Goal: Task Accomplishment & Management: Use online tool/utility

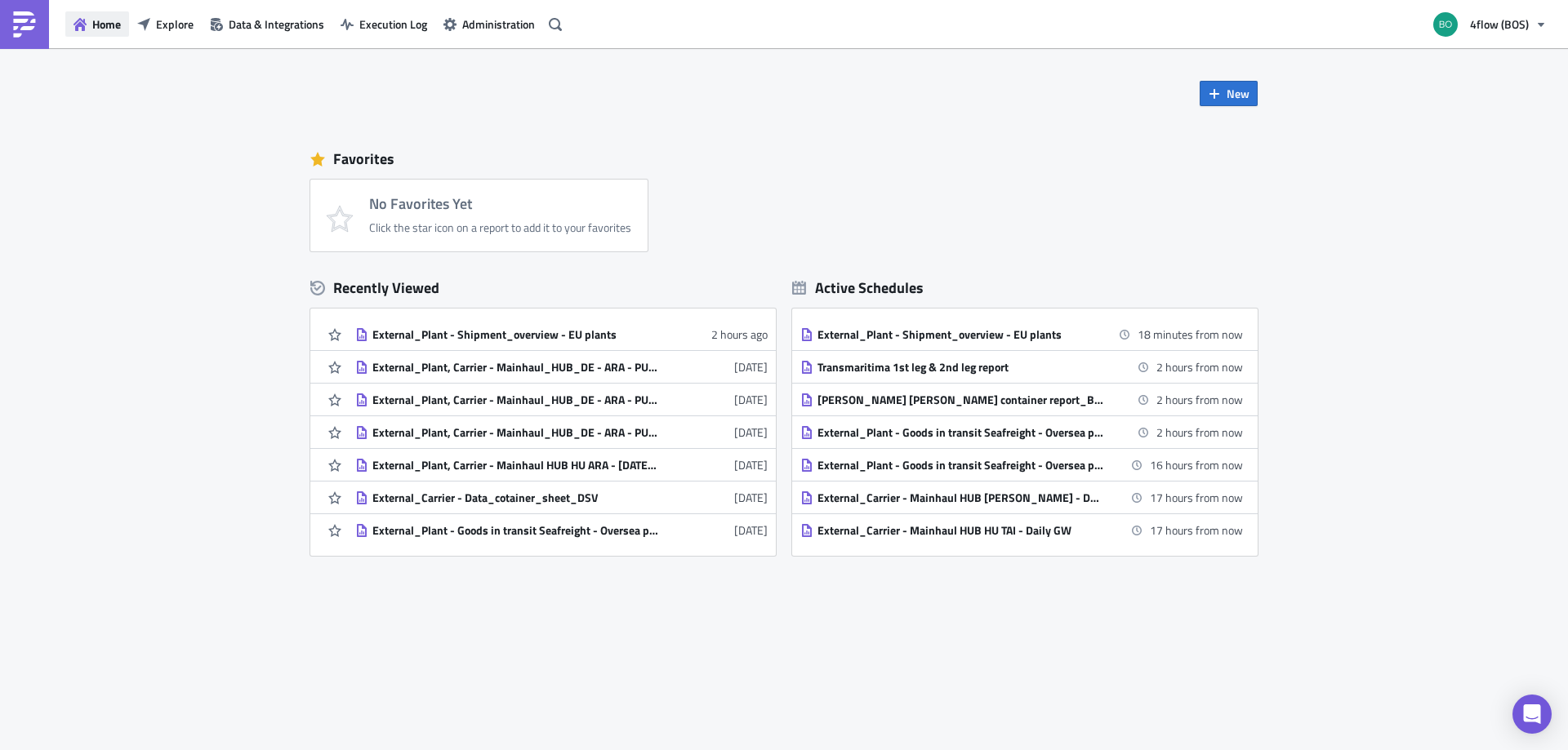
click at [104, 27] on span "Home" at bounding box center [106, 24] width 29 height 17
click at [191, 20] on span "Explore" at bounding box center [175, 24] width 38 height 17
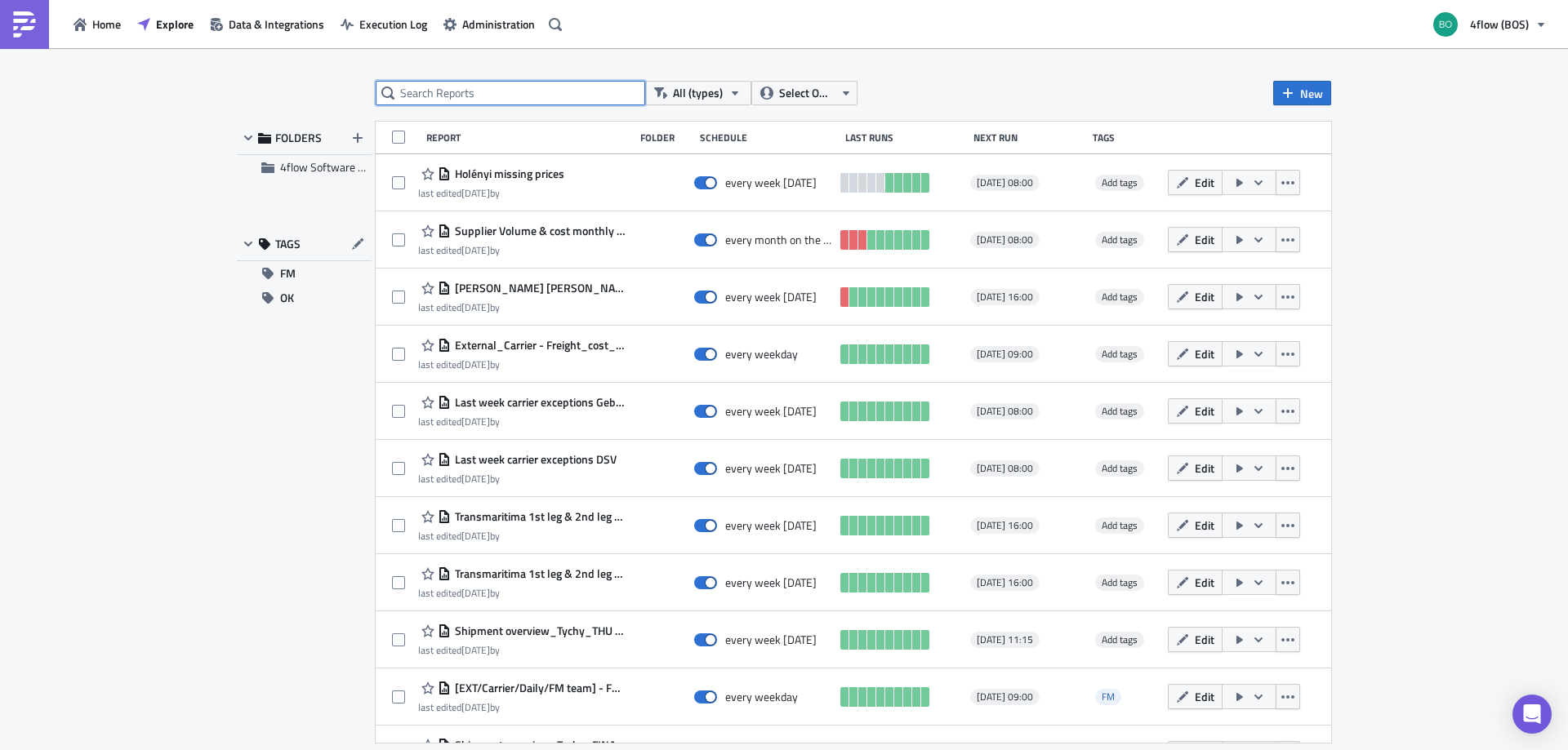
click at [540, 99] on input "text" at bounding box center [510, 93] width 269 height 25
click at [446, 89] on input "text" at bounding box center [510, 93] width 269 height 25
type input "invoic"
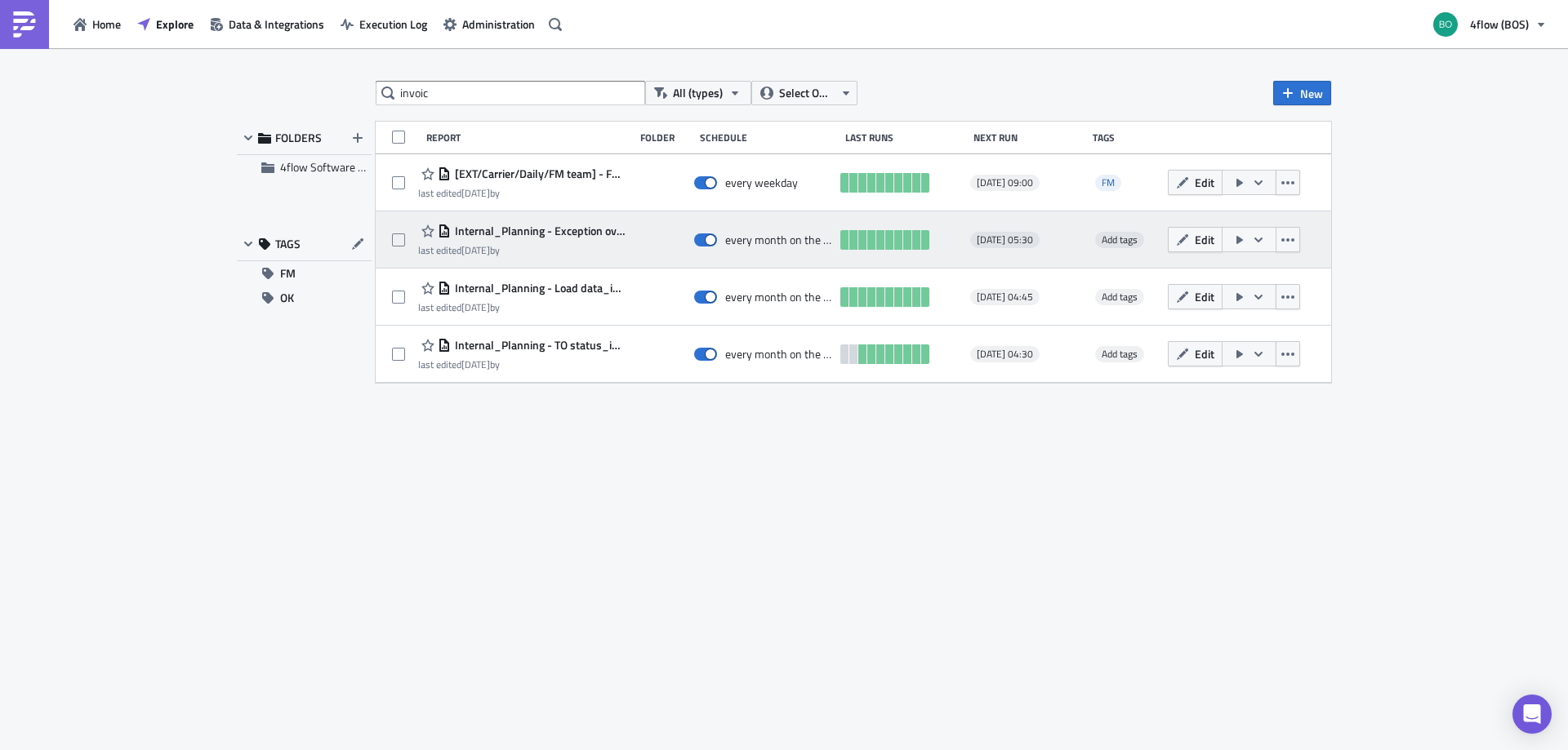
click at [1260, 240] on icon "button" at bounding box center [1258, 239] width 8 height 5
click at [1287, 242] on icon "button" at bounding box center [1287, 240] width 13 height 13
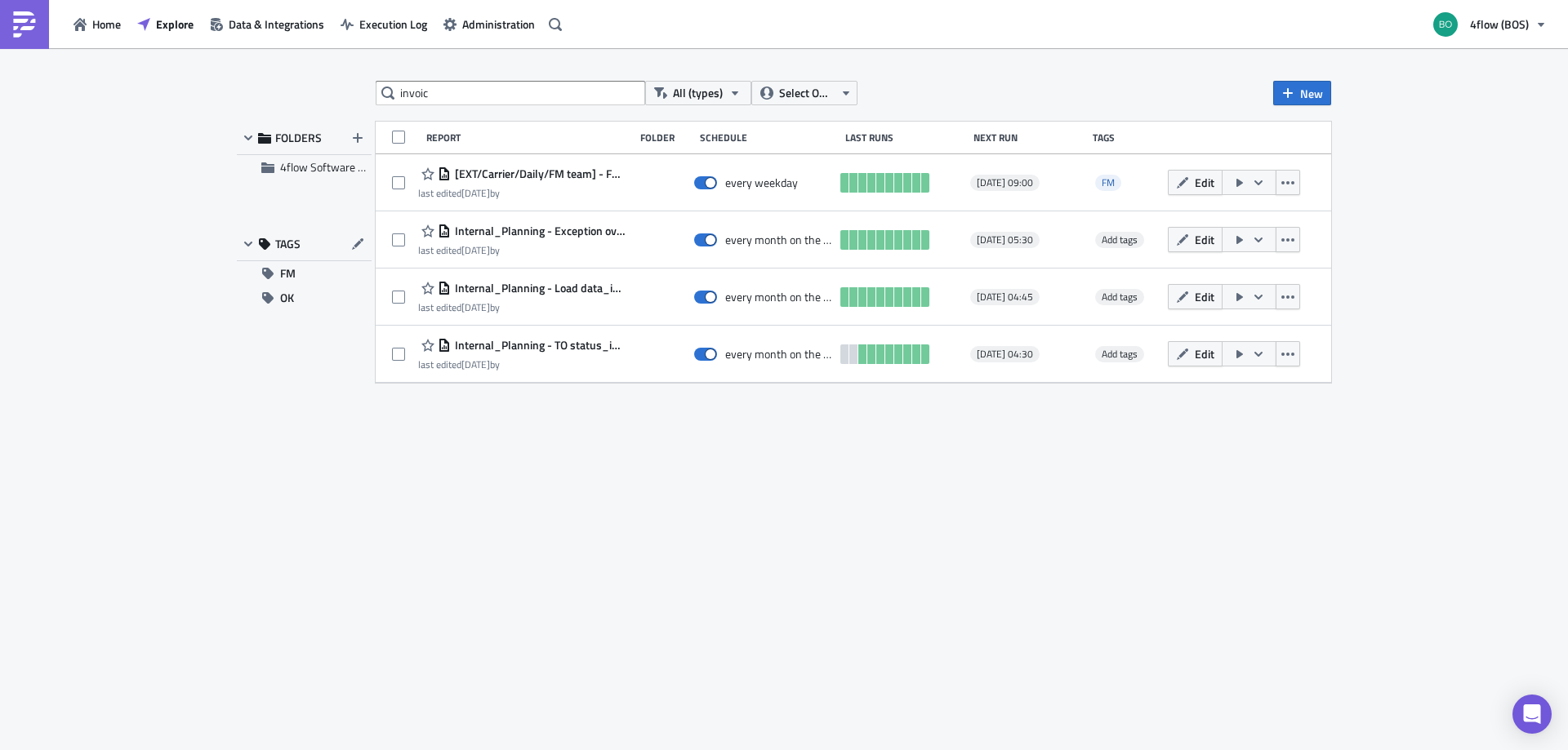
click at [1424, 249] on div "invoic All (types) Select Owner New FOLDERS 4flow Software KAM TAGS FM OK Repor…" at bounding box center [784, 400] width 1568 height 704
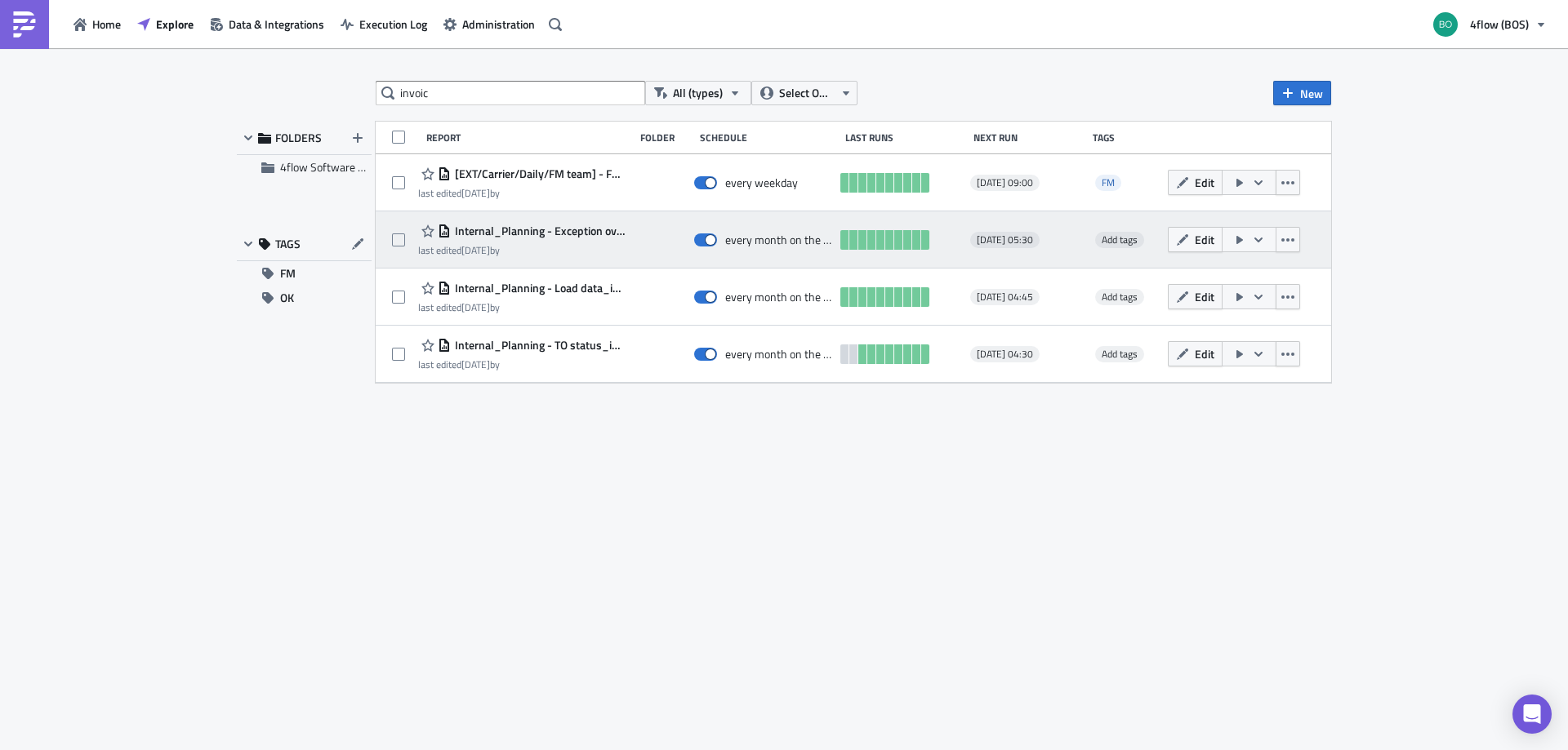
click at [1236, 239] on icon "button" at bounding box center [1239, 240] width 7 height 8
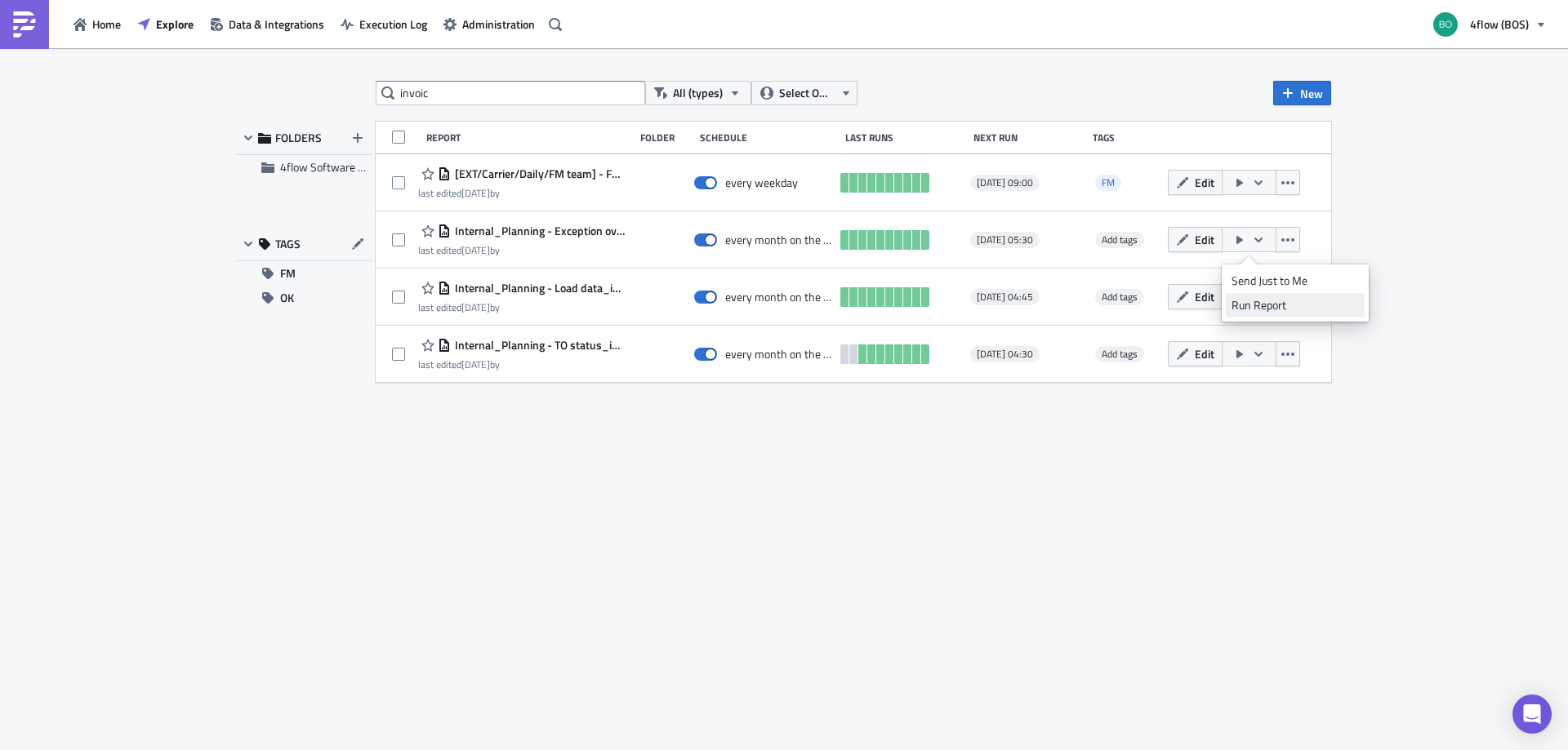
click at [1267, 304] on div "Run Report" at bounding box center [1295, 305] width 128 height 16
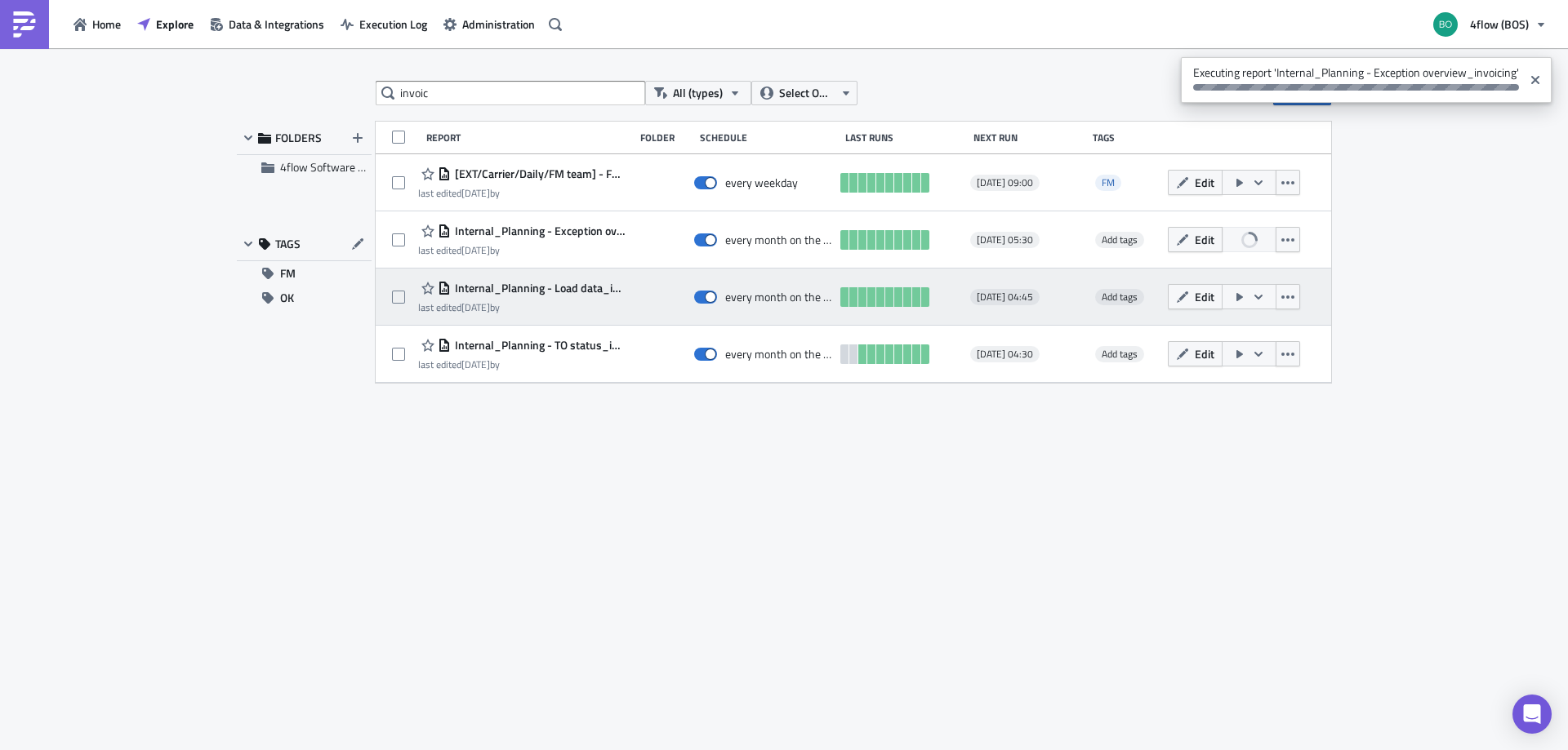
click at [1236, 295] on icon "button" at bounding box center [1239, 297] width 7 height 8
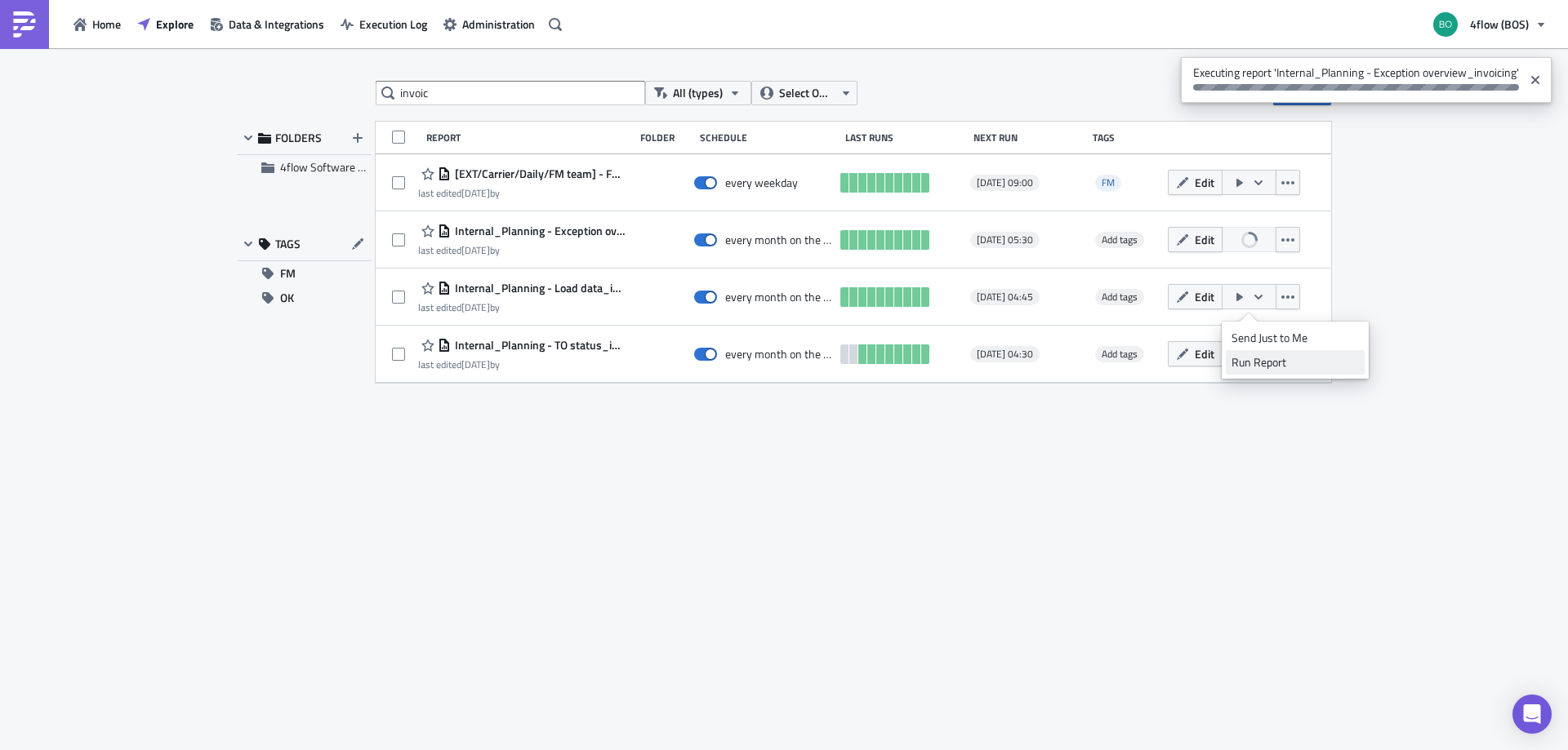
click at [1265, 362] on div "Run Report" at bounding box center [1295, 362] width 128 height 16
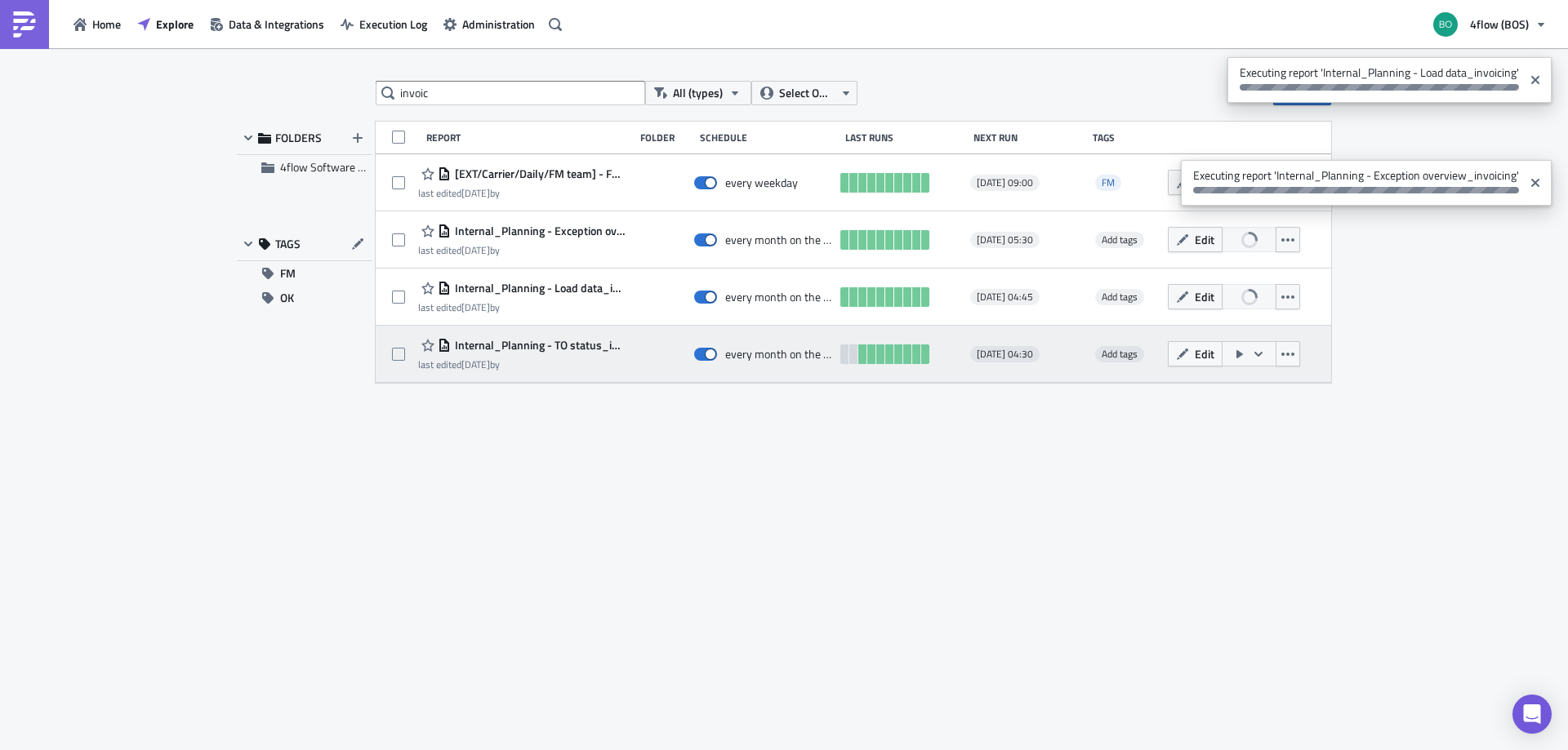
click at [1241, 352] on icon "button" at bounding box center [1239, 354] width 13 height 13
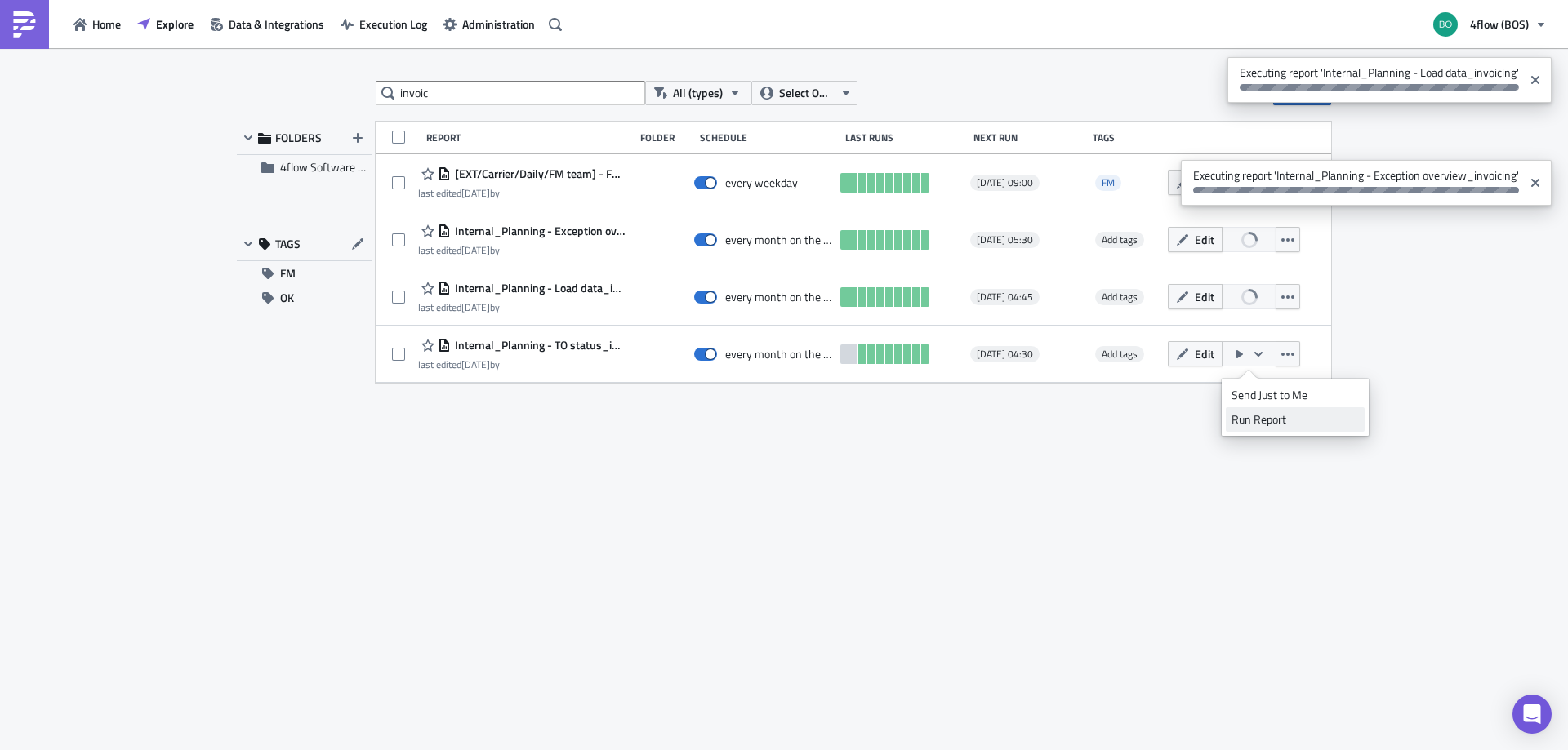
click at [1256, 420] on div "Run Report" at bounding box center [1295, 420] width 128 height 16
